Goal: Contribute content: Contribute content

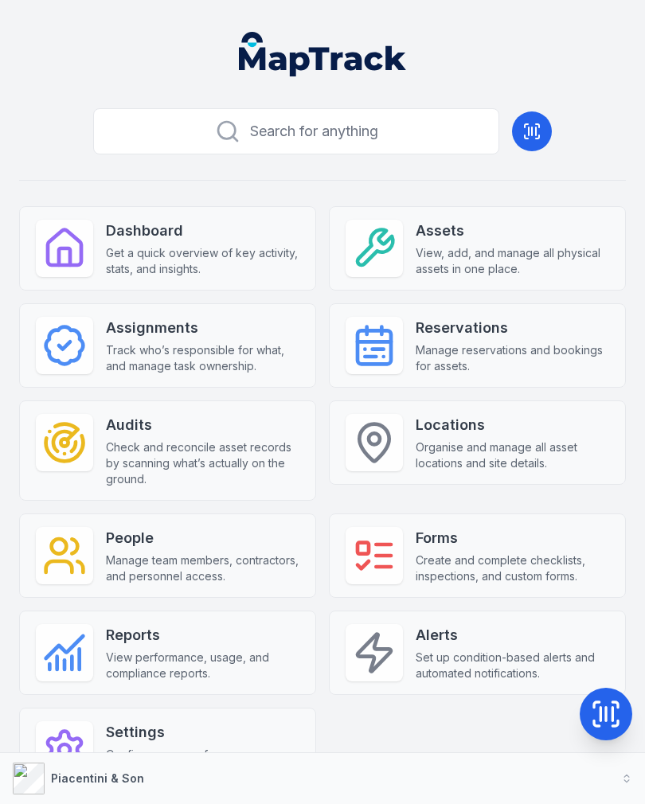
click at [620, 705] on icon at bounding box center [606, 715] width 32 height 32
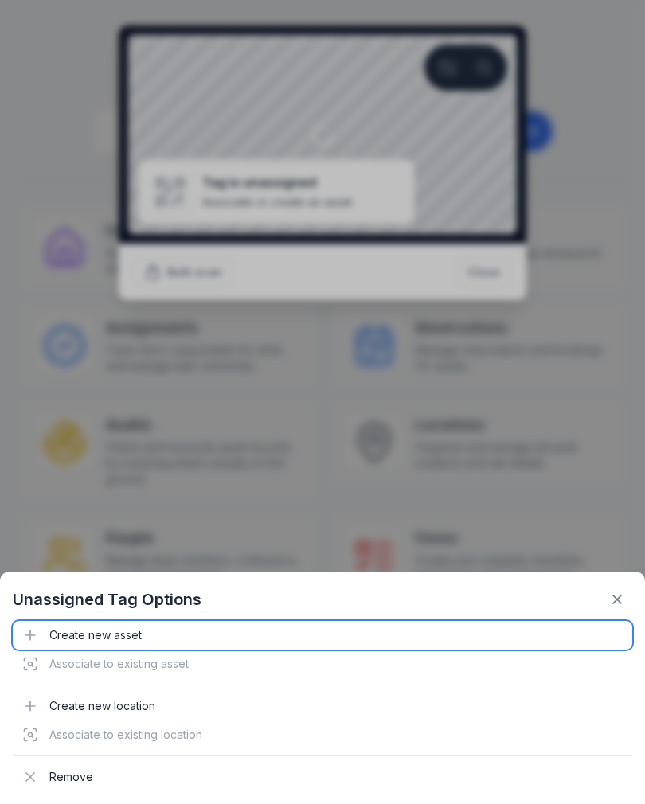
click at [123, 636] on div "Create new asset" at bounding box center [323, 635] width 620 height 29
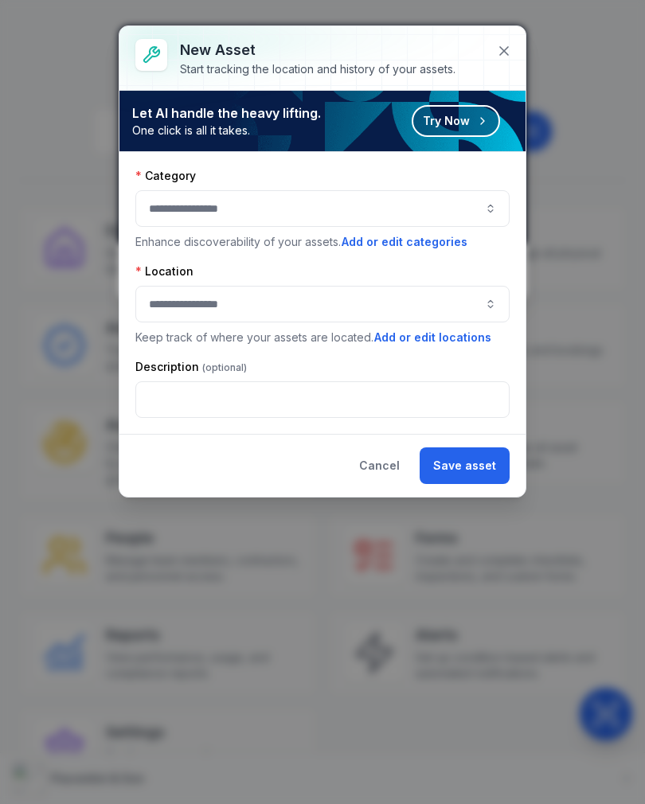
click at [401, 219] on button "button" at bounding box center [322, 208] width 374 height 37
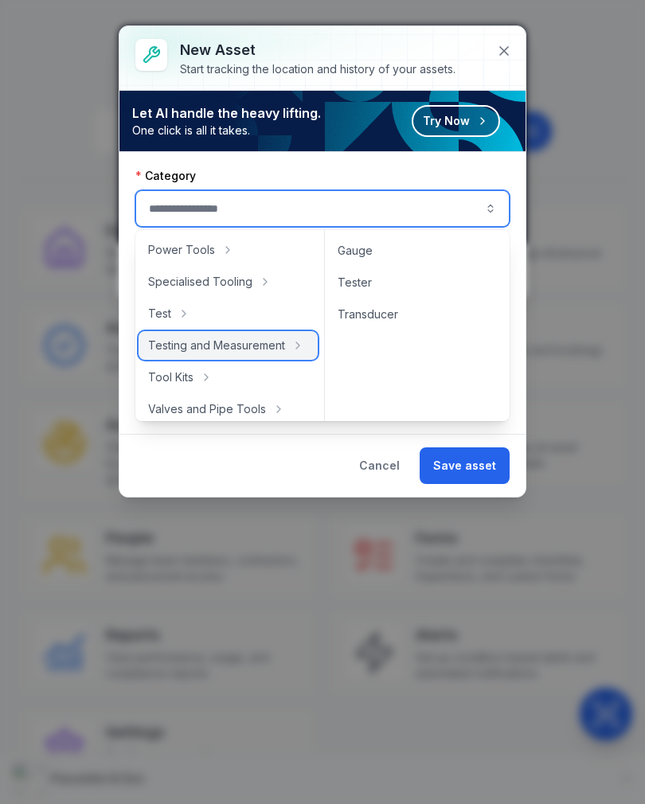
click at [268, 352] on span "Testing and Measurement" at bounding box center [216, 346] width 137 height 16
type input "**********"
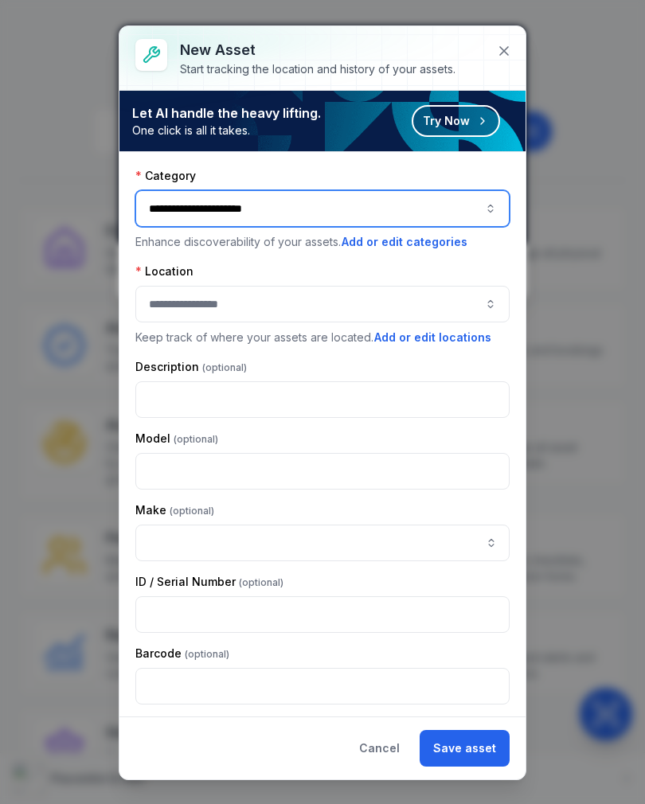
click at [342, 305] on button "button" at bounding box center [322, 304] width 374 height 37
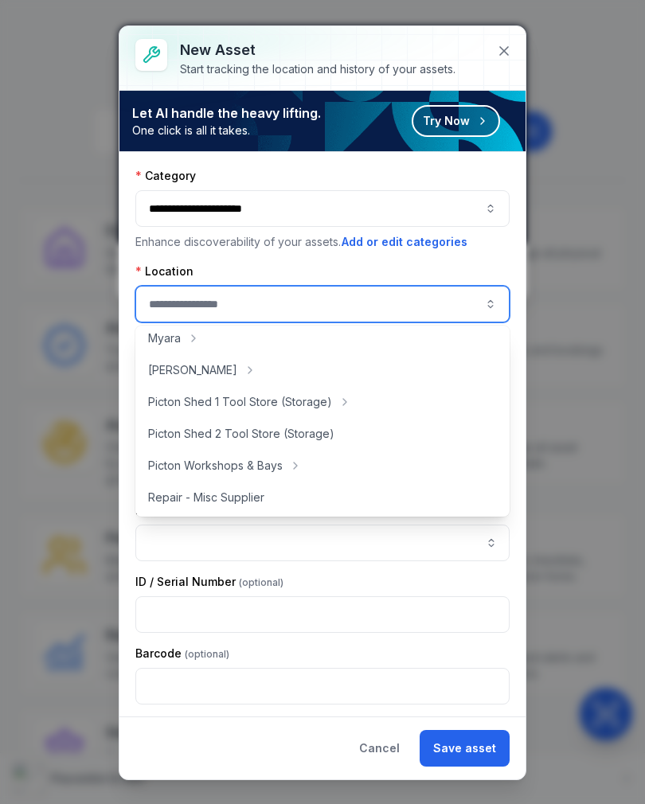
scroll to position [257, 0]
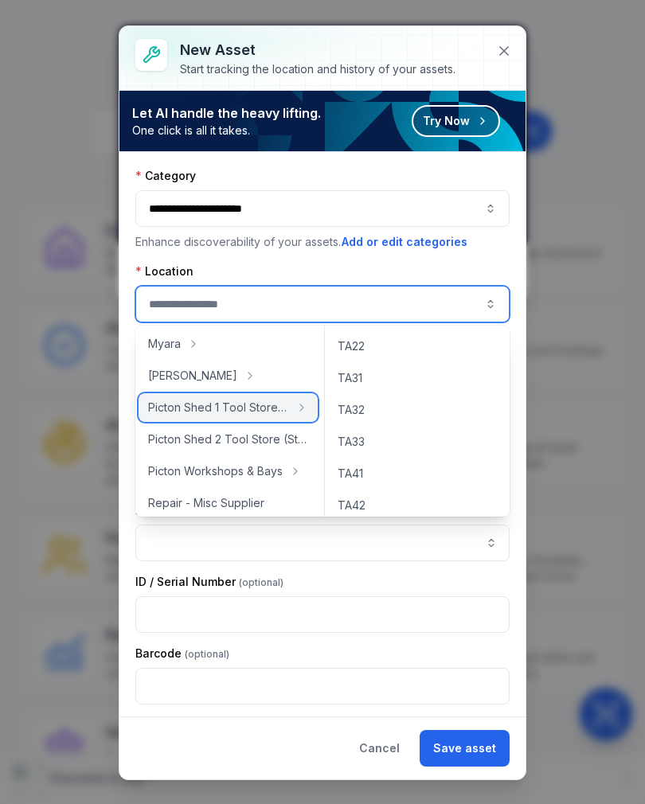
click at [257, 411] on span "Picton Shed 1 Tool Store (Storage)" at bounding box center [218, 408] width 141 height 16
type input "**********"
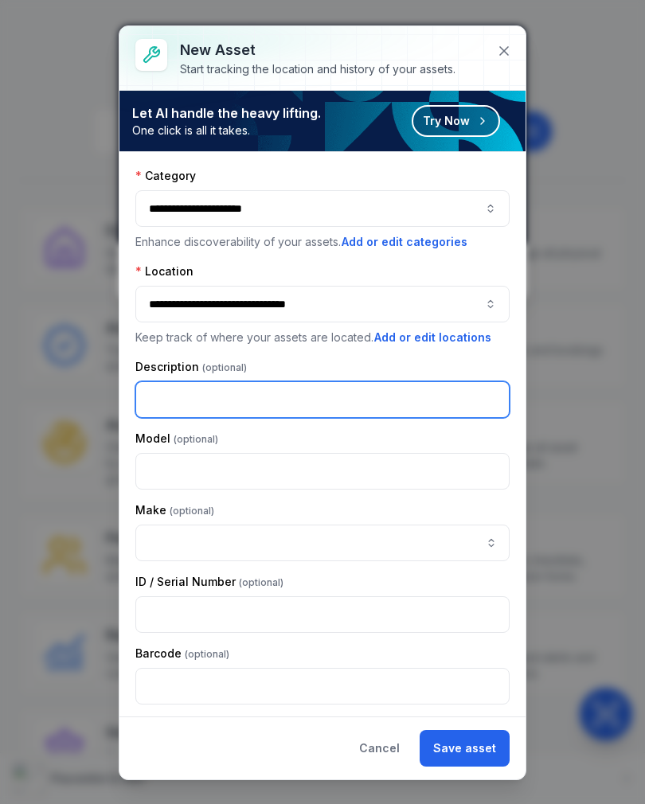
click at [347, 401] on input "text" at bounding box center [322, 400] width 374 height 37
type input "**********"
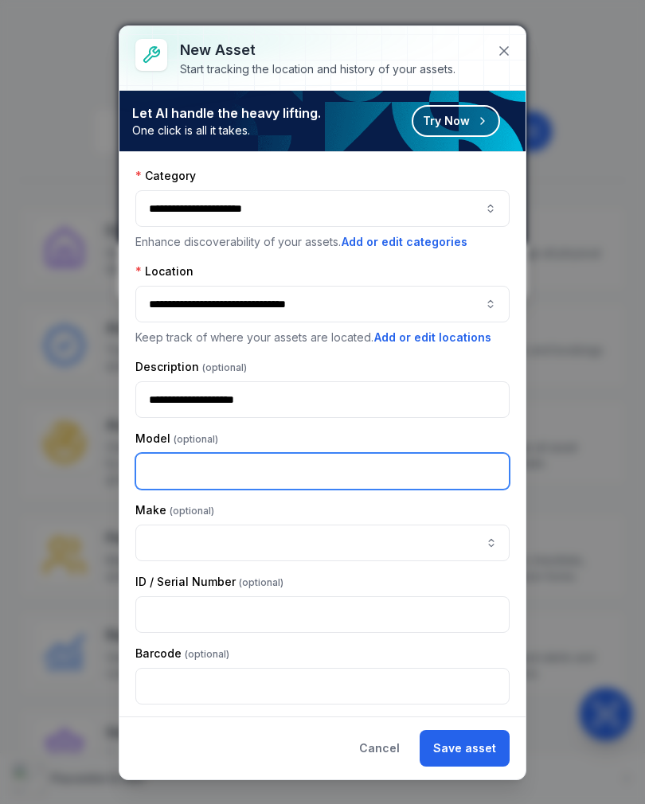
click at [378, 464] on input "text" at bounding box center [322, 471] width 374 height 37
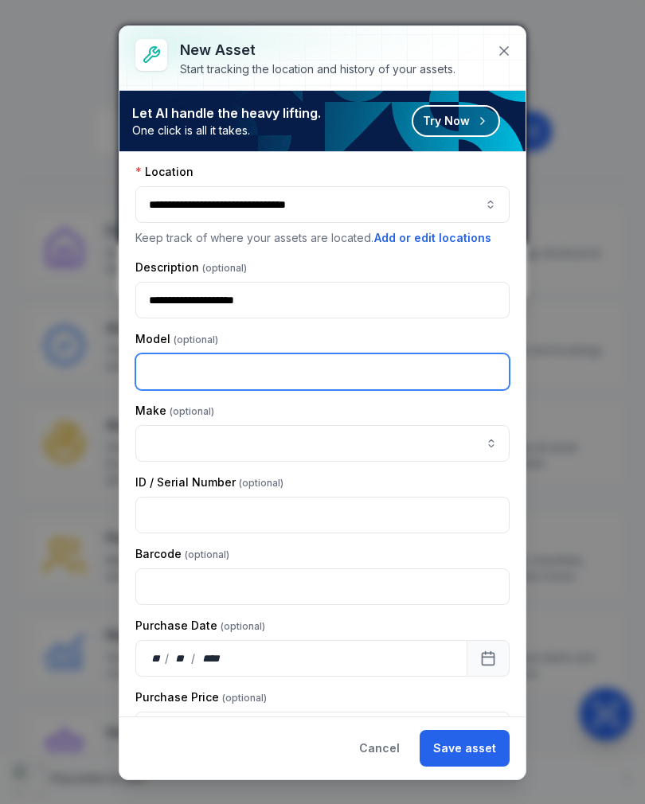
scroll to position [93, 0]
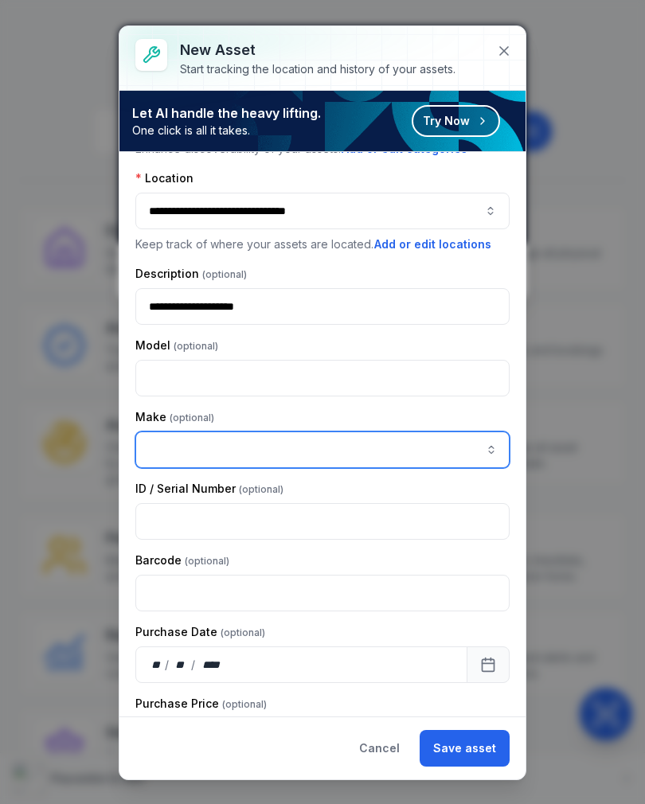
click at [150, 445] on input "asset-add:cf[ca1b6296-9635-4ae3-ae60-00faad6de89d]-label" at bounding box center [322, 450] width 374 height 37
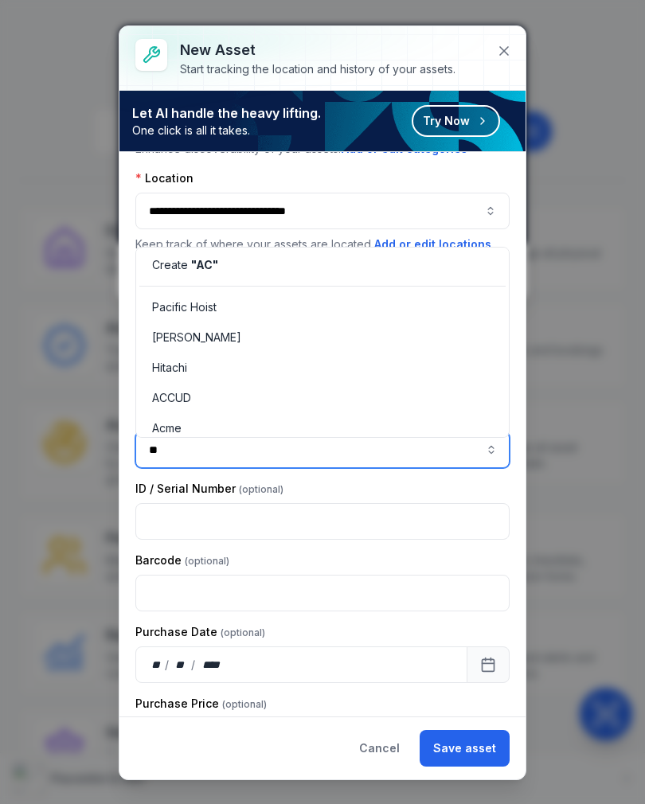
click at [172, 401] on span "ACCUD" at bounding box center [171, 398] width 39 height 16
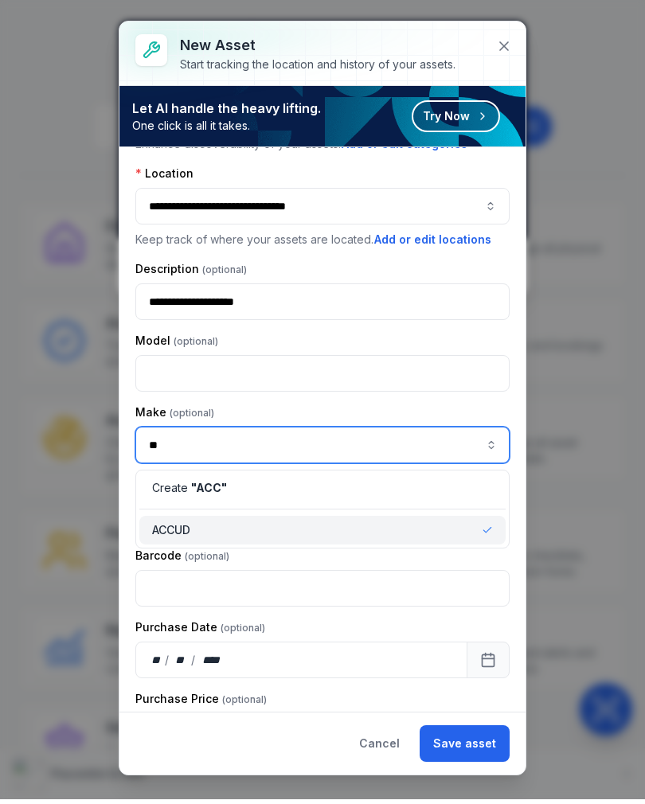
type input "*"
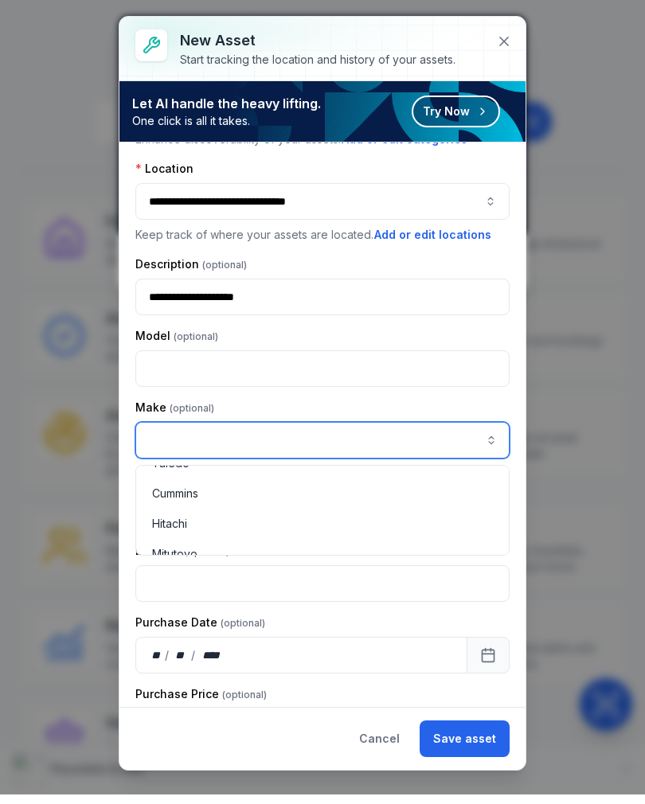
scroll to position [0, 0]
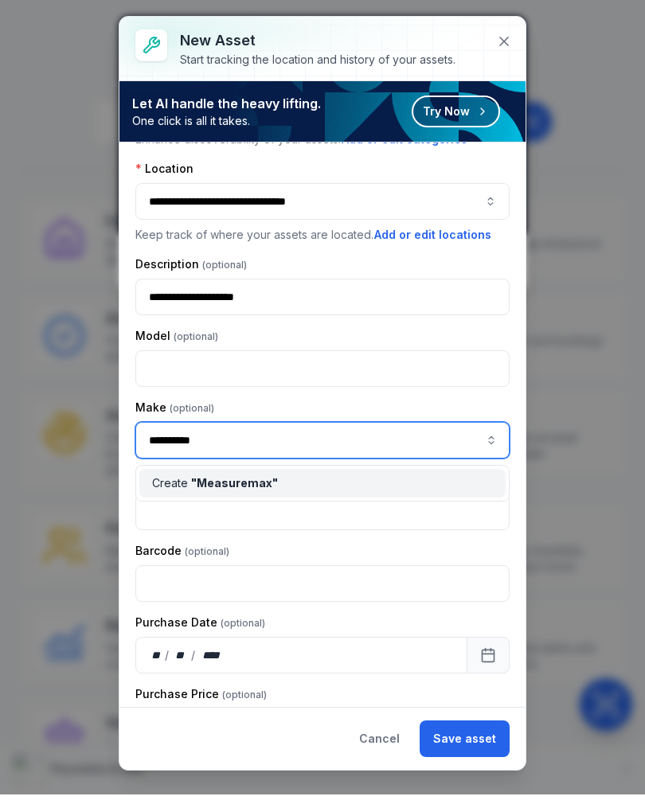
click at [218, 486] on span "" Measuremax "" at bounding box center [234, 493] width 87 height 14
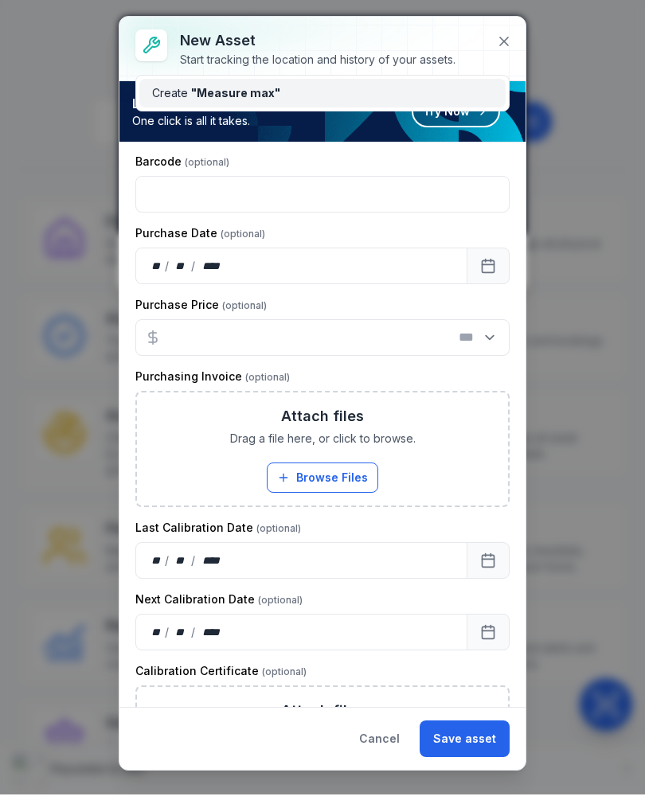
scroll to position [10, 0]
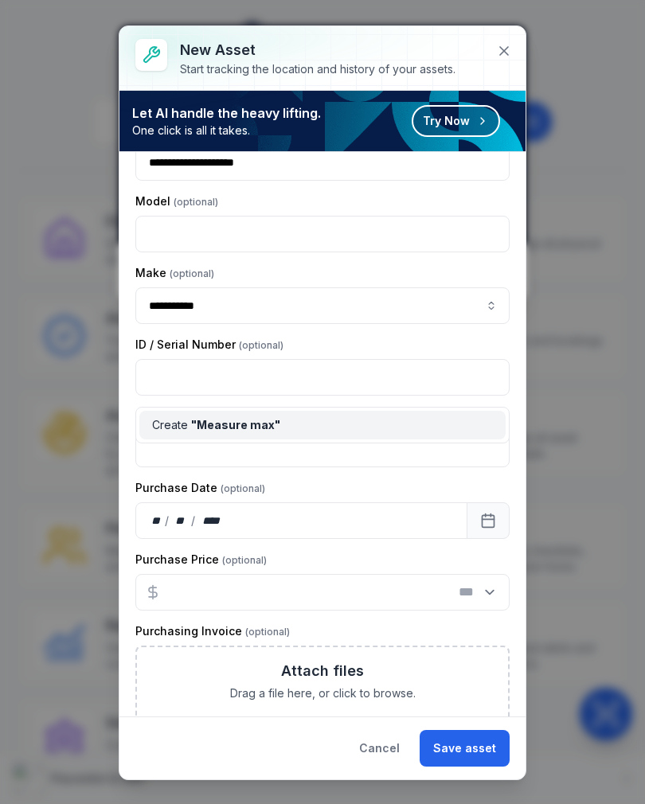
type input "**********"
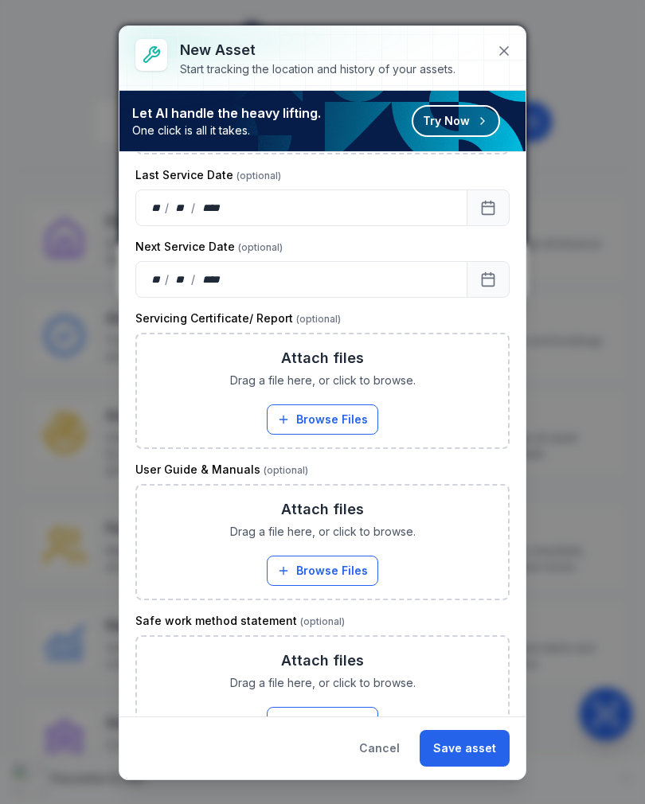
scroll to position [1125, 0]
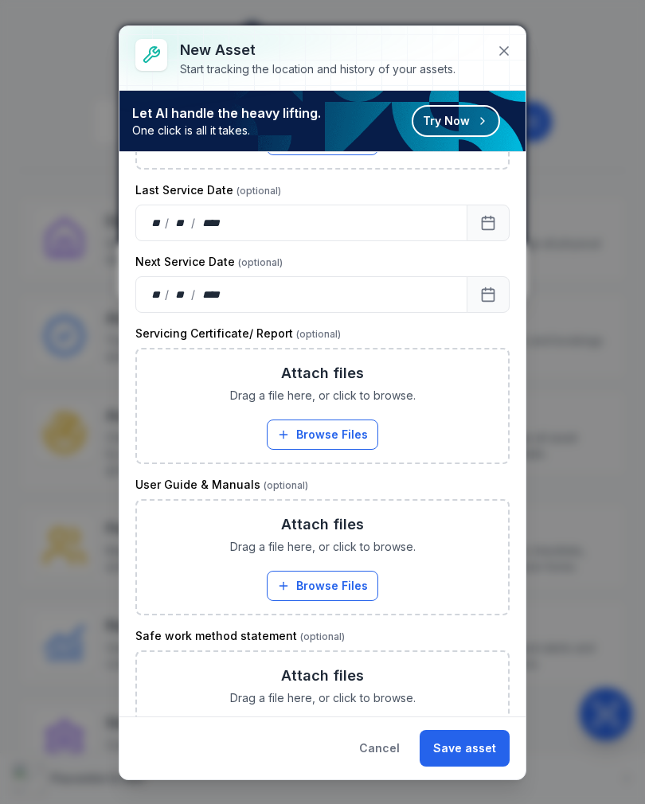
click at [346, 589] on button "Browse Files" at bounding box center [323, 586] width 112 height 30
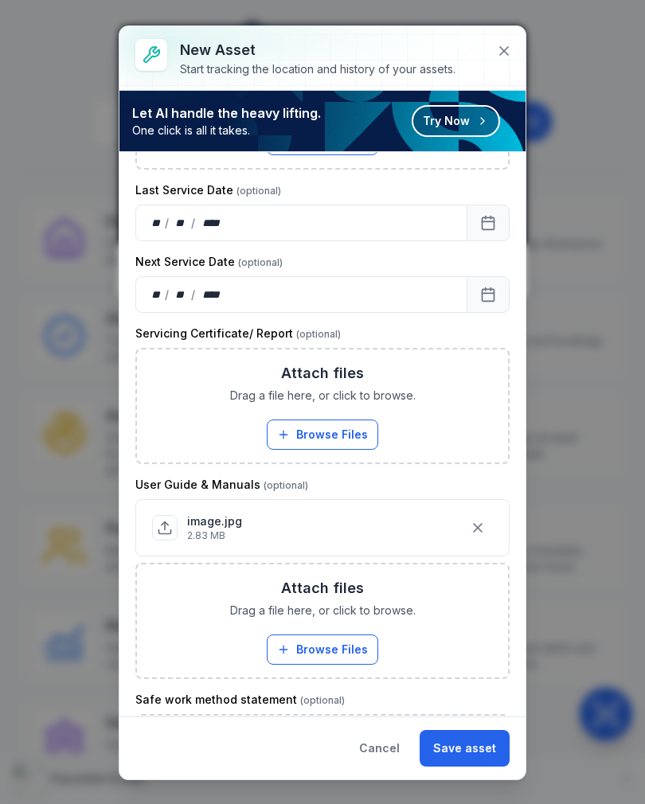
click at [288, 641] on button "Browse Files" at bounding box center [323, 650] width 112 height 30
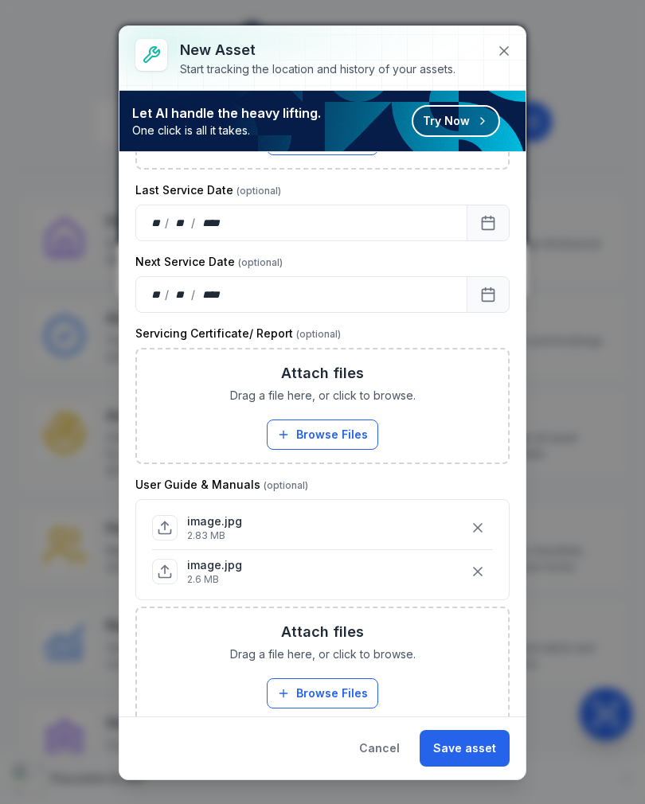
click at [352, 687] on button "Browse Files" at bounding box center [323, 694] width 112 height 30
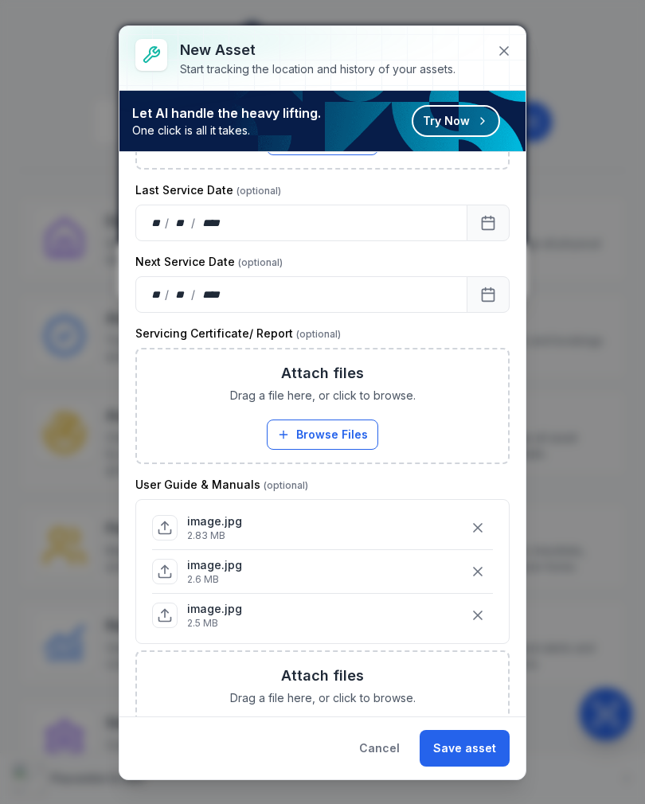
click at [477, 744] on button "Save asset" at bounding box center [465, 748] width 90 height 37
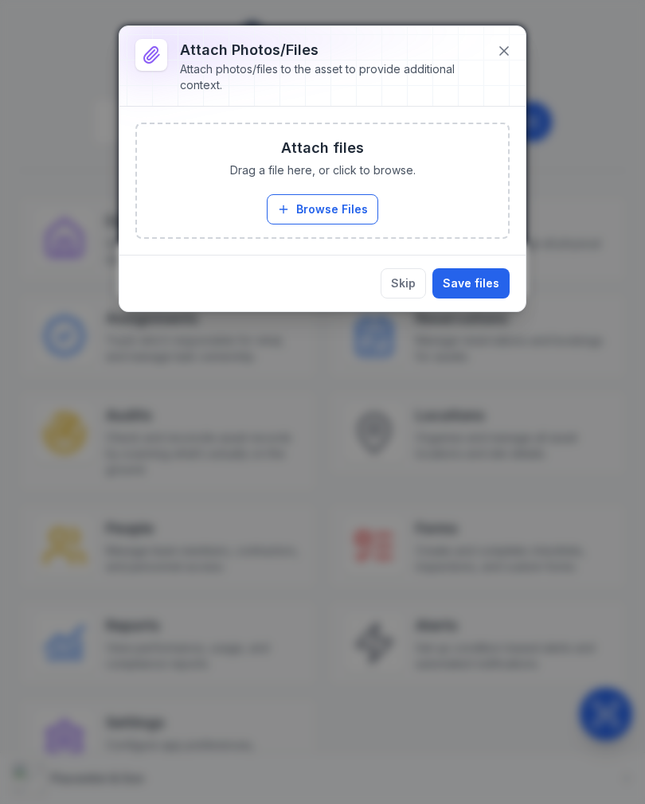
click at [293, 202] on button "Browse Files" at bounding box center [323, 209] width 112 height 30
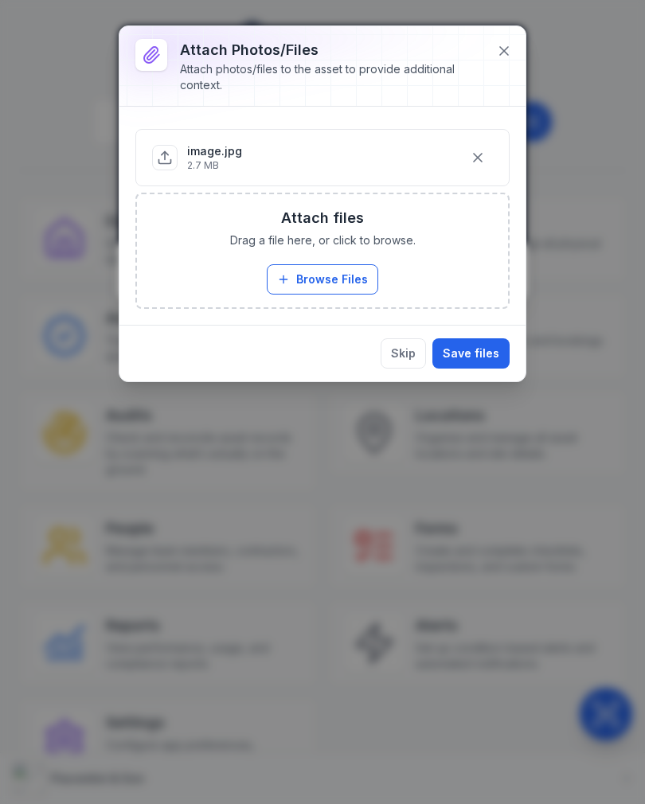
click at [476, 367] on button "Save files" at bounding box center [471, 354] width 77 height 30
